Goal: Task Accomplishment & Management: Manage account settings

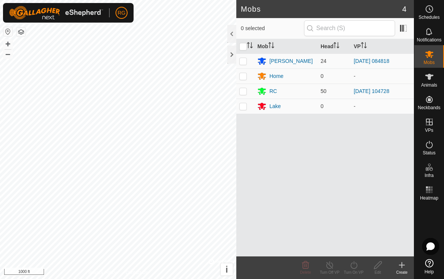
click at [241, 97] on td at bounding box center [245, 91] width 18 height 15
checkbox input "true"
click at [328, 266] on icon at bounding box center [329, 264] width 9 height 9
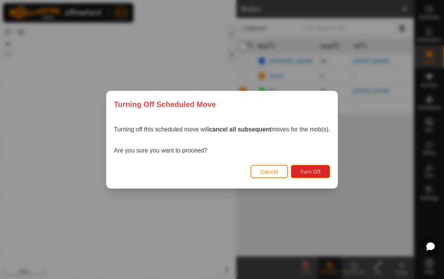
click at [313, 165] on button "Turn Off" at bounding box center [311, 171] width 40 height 13
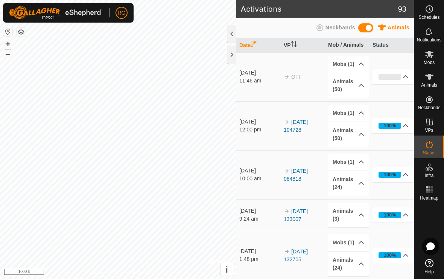
click at [254, 78] on div "11:46 am" at bounding box center [259, 81] width 41 height 8
click at [228, 50] on div at bounding box center [231, 55] width 9 height 18
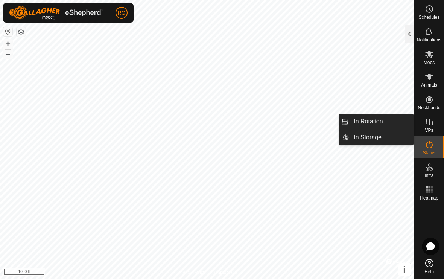
click at [408, 31] on div at bounding box center [409, 34] width 9 height 18
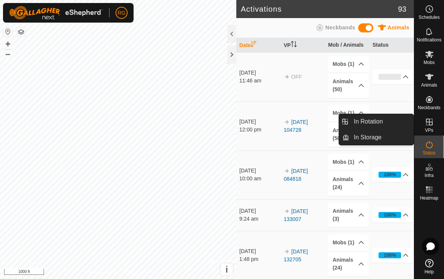
click at [389, 123] on link "In Rotation" at bounding box center [381, 121] width 64 height 15
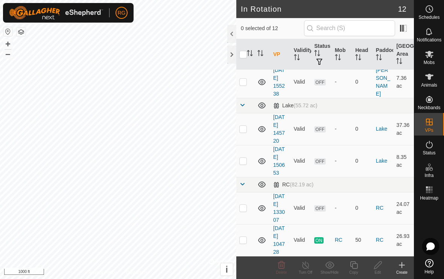
scroll to position [242, 0]
click at [240, 243] on td at bounding box center [245, 240] width 18 height 32
checkbox input "true"
click at [309, 264] on icon at bounding box center [305, 264] width 9 height 9
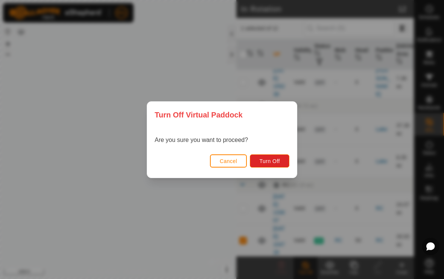
click at [275, 159] on span "Turn Off" at bounding box center [269, 161] width 21 height 6
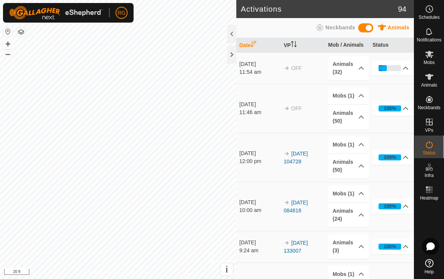
click at [233, 57] on div at bounding box center [231, 55] width 9 height 18
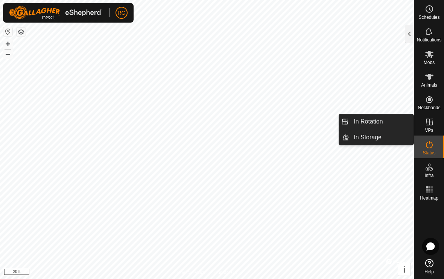
click at [394, 125] on link "In Rotation" at bounding box center [381, 121] width 64 height 15
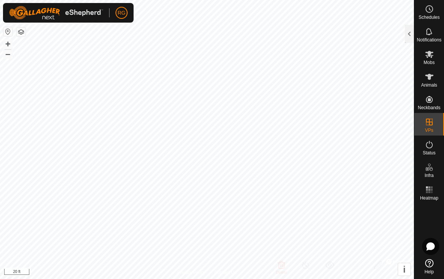
click at [408, 35] on div at bounding box center [409, 34] width 9 height 18
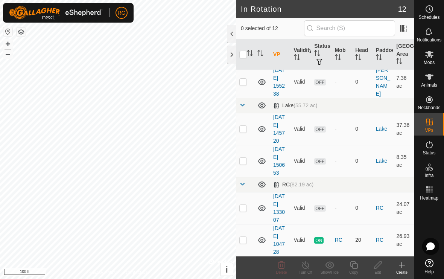
scroll to position [242, 0]
click at [246, 239] on p-checkbox at bounding box center [243, 240] width 8 height 6
checkbox input "true"
click at [309, 266] on icon at bounding box center [305, 265] width 7 height 8
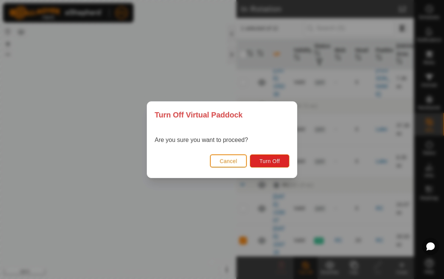
click at [278, 159] on span "Turn Off" at bounding box center [269, 161] width 21 height 6
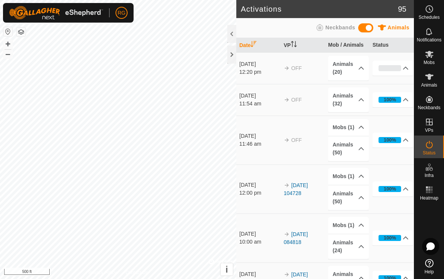
click at [433, 262] on icon at bounding box center [429, 263] width 8 height 8
click at [235, 55] on div at bounding box center [231, 55] width 9 height 18
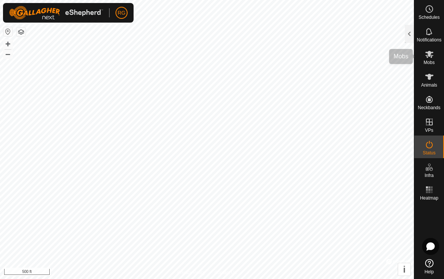
click at [429, 57] on icon at bounding box center [429, 54] width 9 height 9
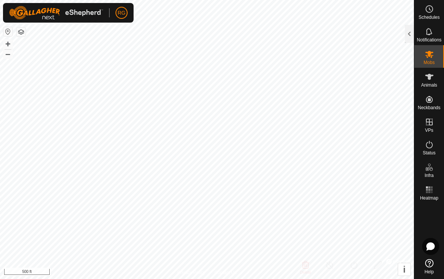
click at [411, 33] on div at bounding box center [409, 34] width 9 height 18
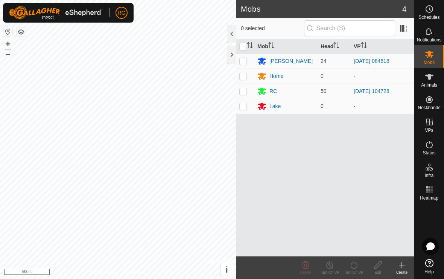
click at [246, 91] on p-checkbox at bounding box center [243, 91] width 8 height 6
checkbox input "true"
click at [239, 59] on td at bounding box center [245, 60] width 18 height 15
click at [244, 62] on p-checkbox at bounding box center [243, 61] width 8 height 6
checkbox input "false"
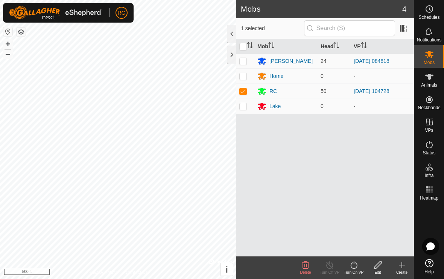
click at [244, 90] on p-checkbox at bounding box center [243, 91] width 8 height 6
checkbox input "false"
click at [232, 60] on div at bounding box center [231, 55] width 9 height 18
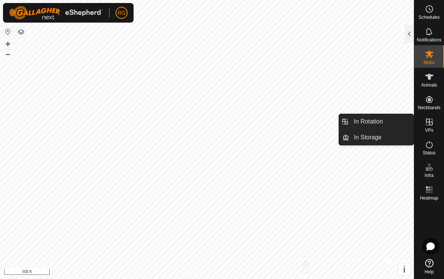
click at [430, 125] on icon at bounding box center [429, 122] width 7 height 7
click at [395, 122] on link "In Rotation" at bounding box center [381, 121] width 64 height 15
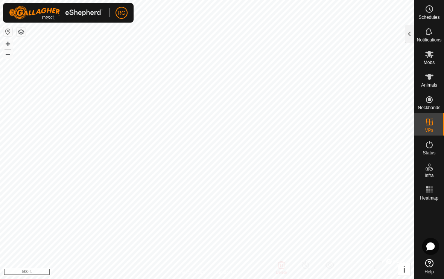
click at [406, 32] on div at bounding box center [409, 34] width 9 height 18
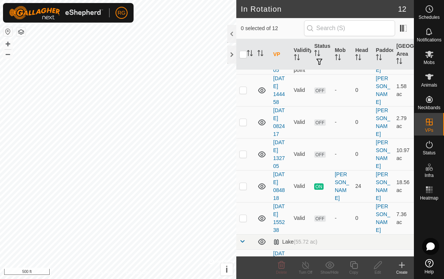
scroll to position [106, 0]
click at [236, 51] on div at bounding box center [231, 55] width 9 height 18
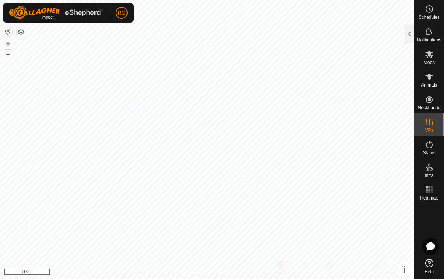
click at [430, 79] on icon at bounding box center [429, 77] width 8 height 6
click at [411, 29] on div at bounding box center [409, 34] width 9 height 18
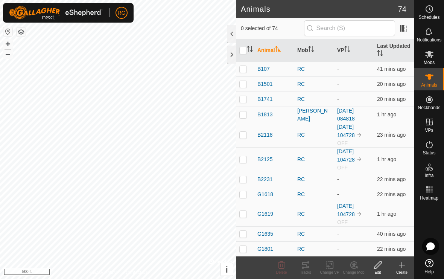
click at [310, 50] on icon "Activate to sort" at bounding box center [311, 49] width 6 height 6
